Goal: Task Accomplishment & Management: Complete application form

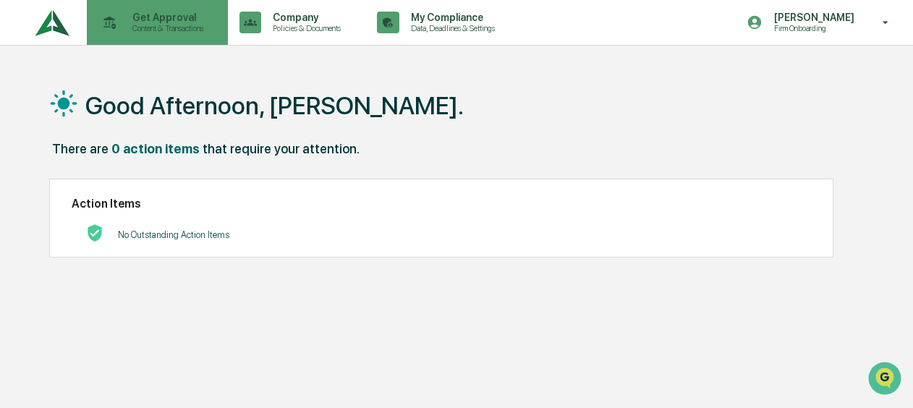
click at [135, 25] on p "Content & Transactions" at bounding box center [166, 28] width 90 height 10
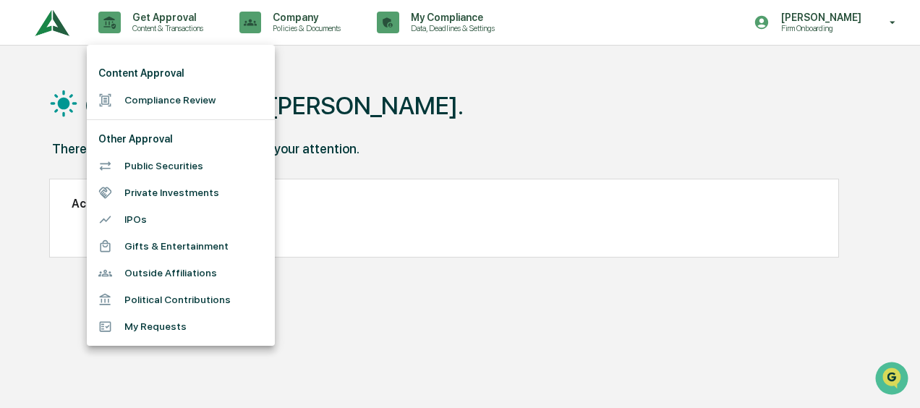
click at [176, 96] on li "Compliance Review" at bounding box center [181, 100] width 188 height 27
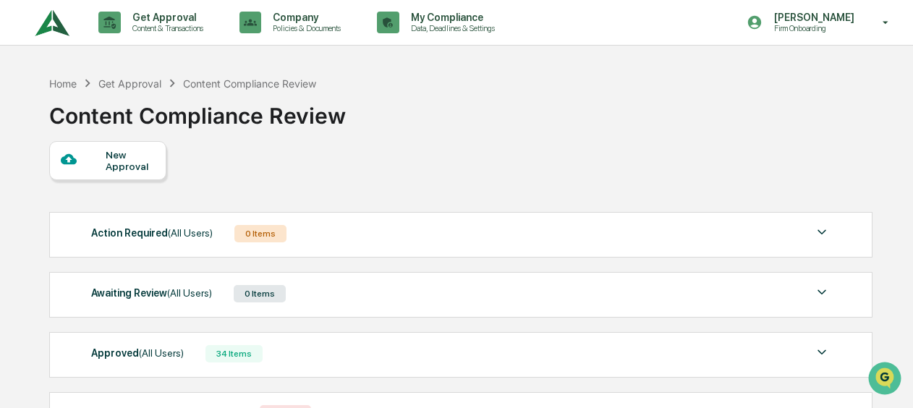
click at [95, 158] on div at bounding box center [84, 160] width 46 height 18
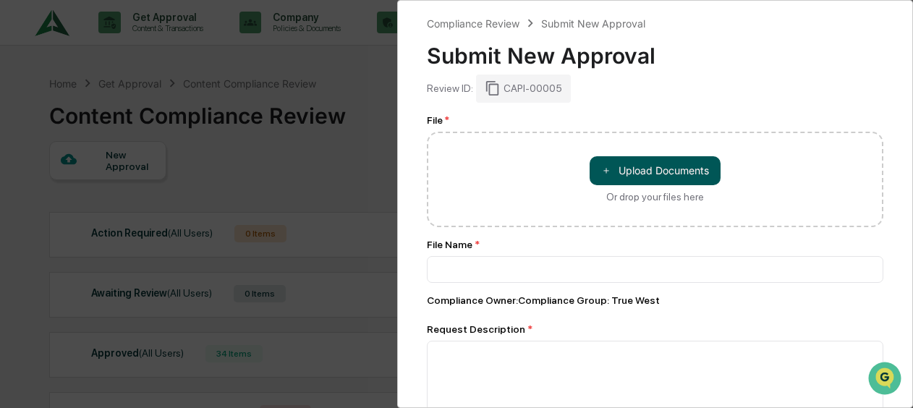
click at [645, 165] on button "＋ Upload Documents" at bounding box center [654, 170] width 131 height 29
type input "**********"
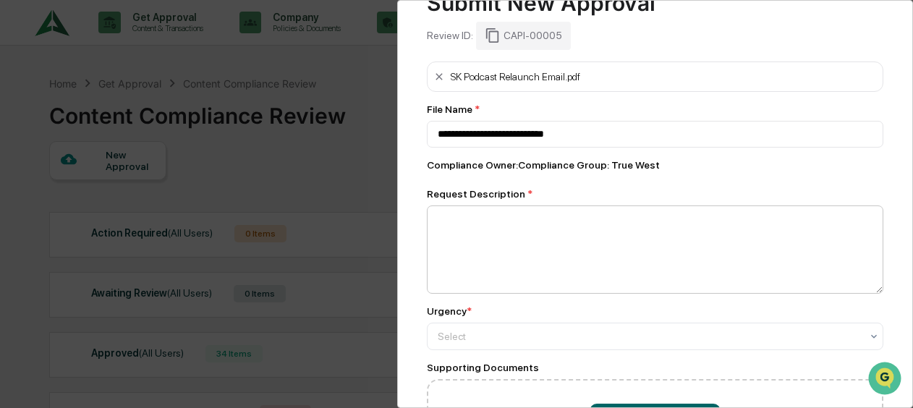
scroll to position [72, 0]
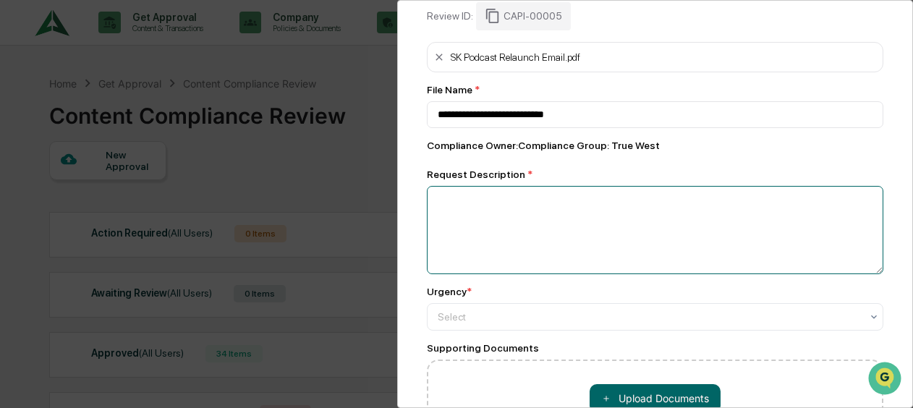
click at [529, 214] on textarea at bounding box center [655, 230] width 456 height 88
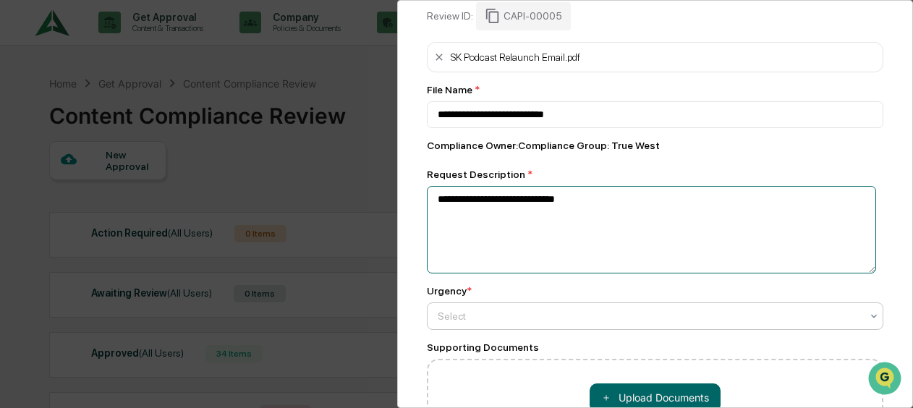
type textarea "**********"
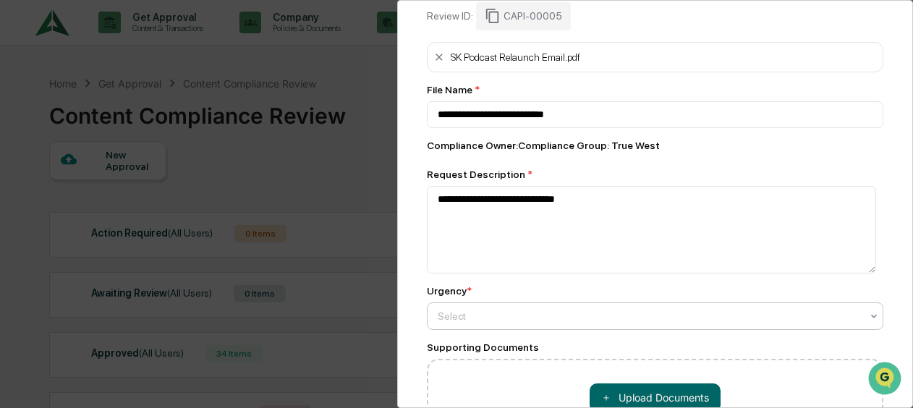
click at [514, 317] on div at bounding box center [649, 316] width 423 height 14
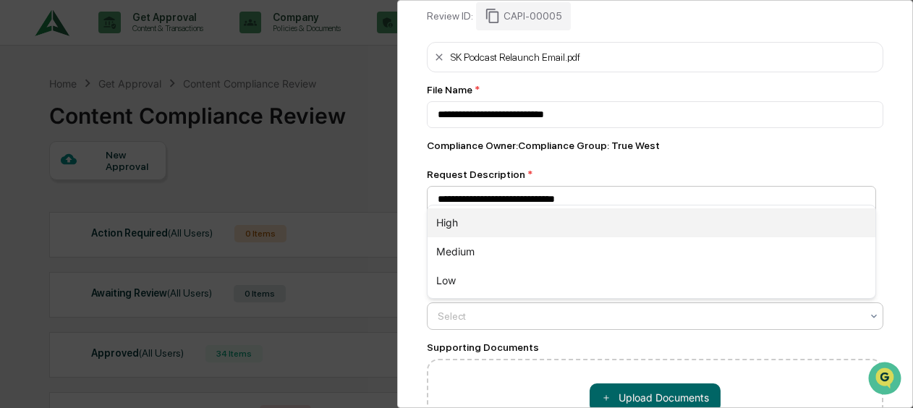
click at [498, 223] on div "High" at bounding box center [651, 222] width 448 height 29
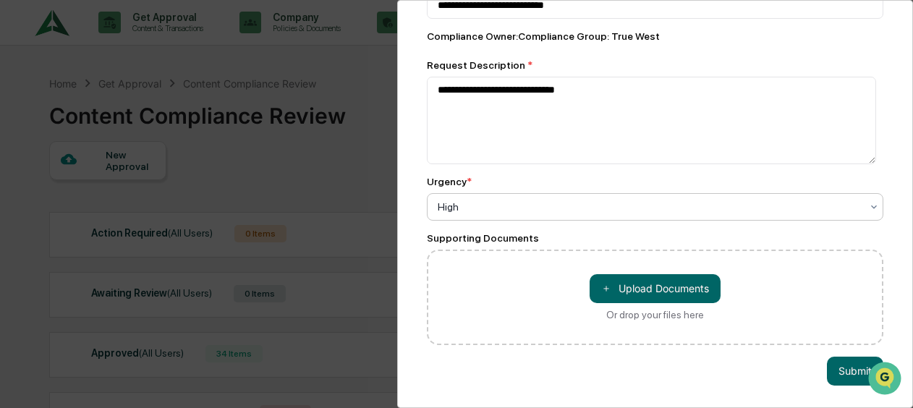
scroll to position [191, 0]
click at [857, 358] on button "Submit" at bounding box center [855, 371] width 56 height 29
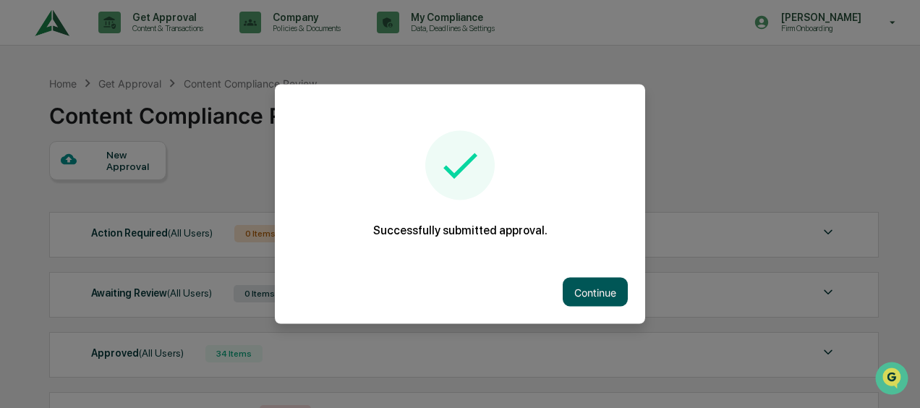
click at [583, 301] on button "Continue" at bounding box center [595, 292] width 65 height 29
